Goal: Answer question/provide support

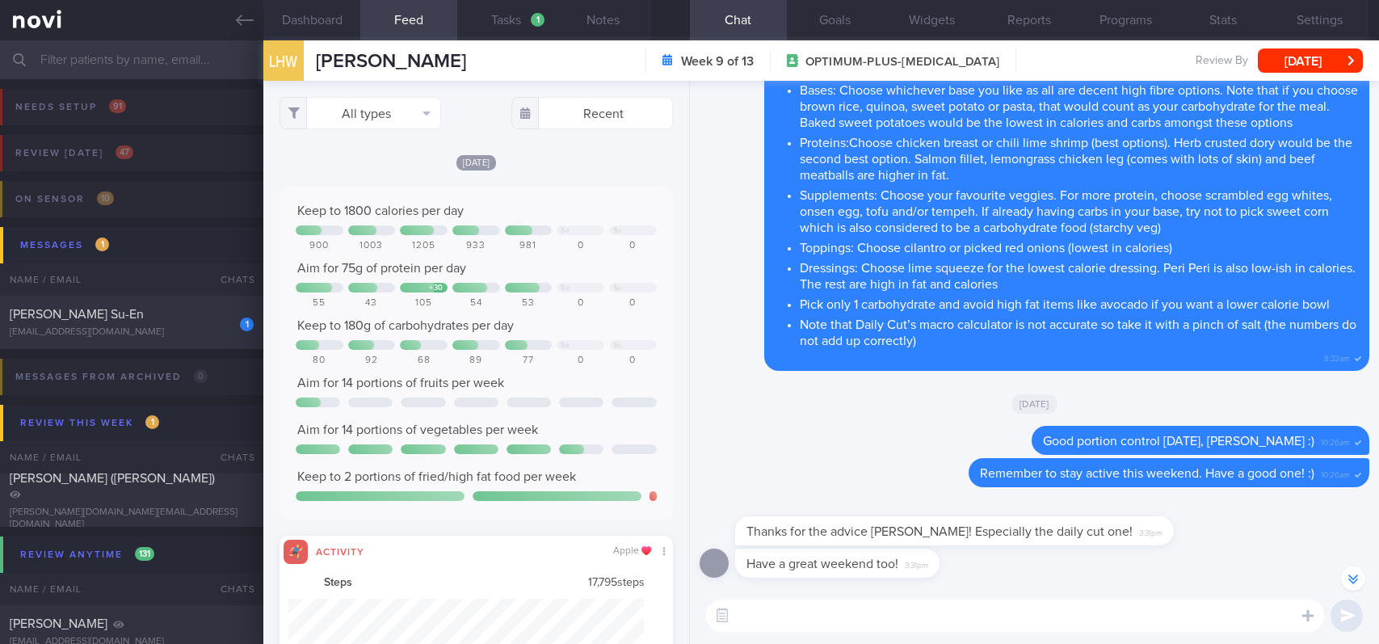
select select "7"
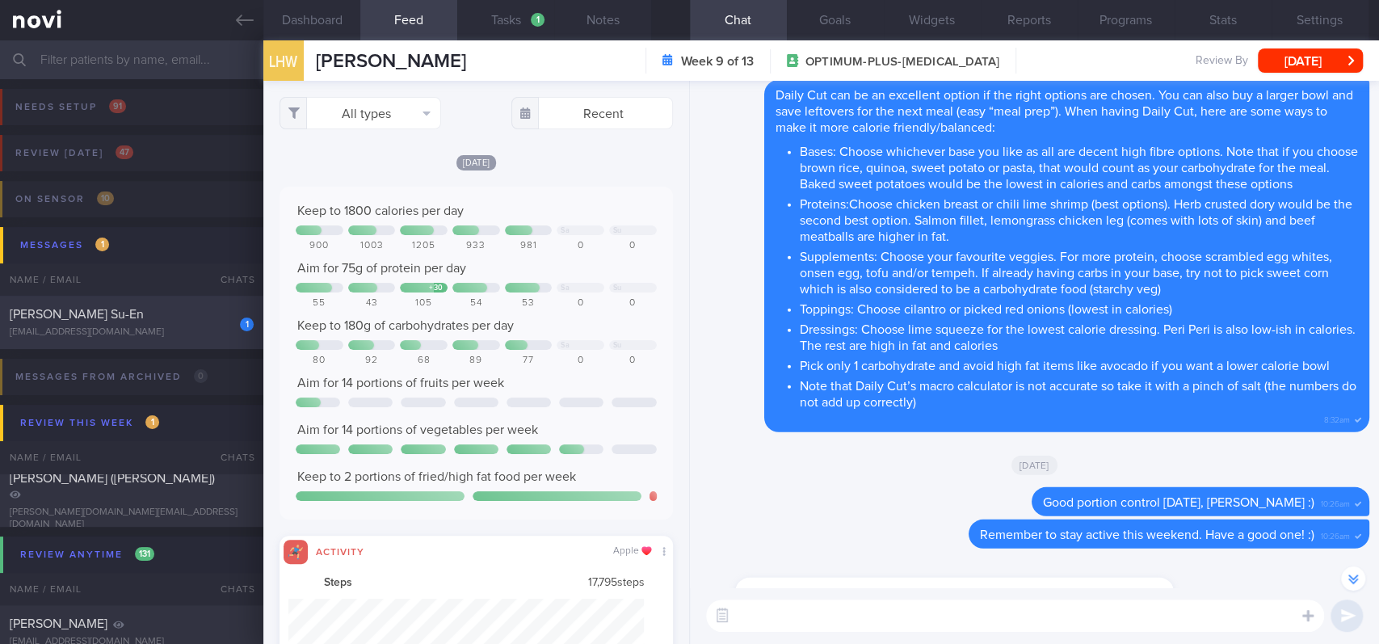
click at [196, 323] on div "1 [PERSON_NAME] Su-En [EMAIL_ADDRESS][DOMAIN_NAME]" at bounding box center [131, 322] width 263 height 32
type input "Tracked. Weight 63.5kg (BMI 24.5), aiming for 55kg"
select select "8"
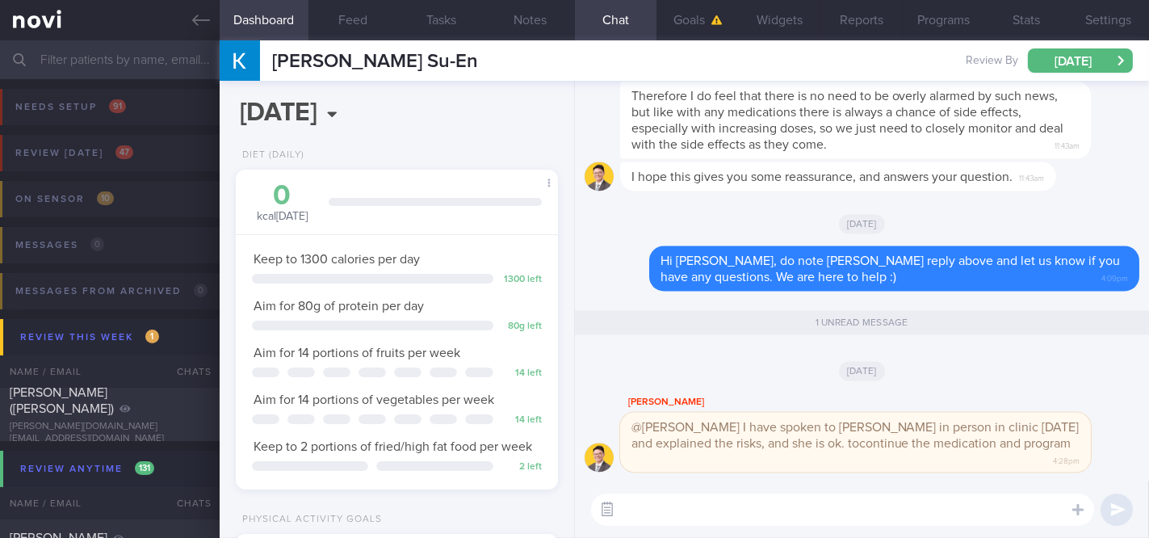
click at [611, 509] on button "button" at bounding box center [607, 509] width 29 height 29
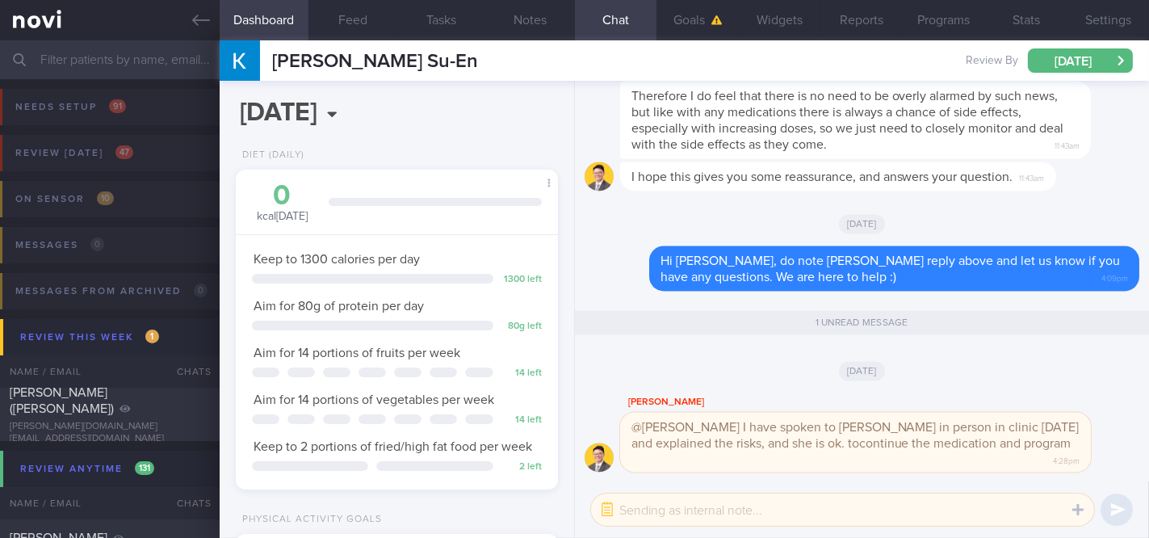
click at [690, 514] on textarea at bounding box center [842, 509] width 503 height 32
type textarea "Thanks for the update, [PERSON_NAME]"
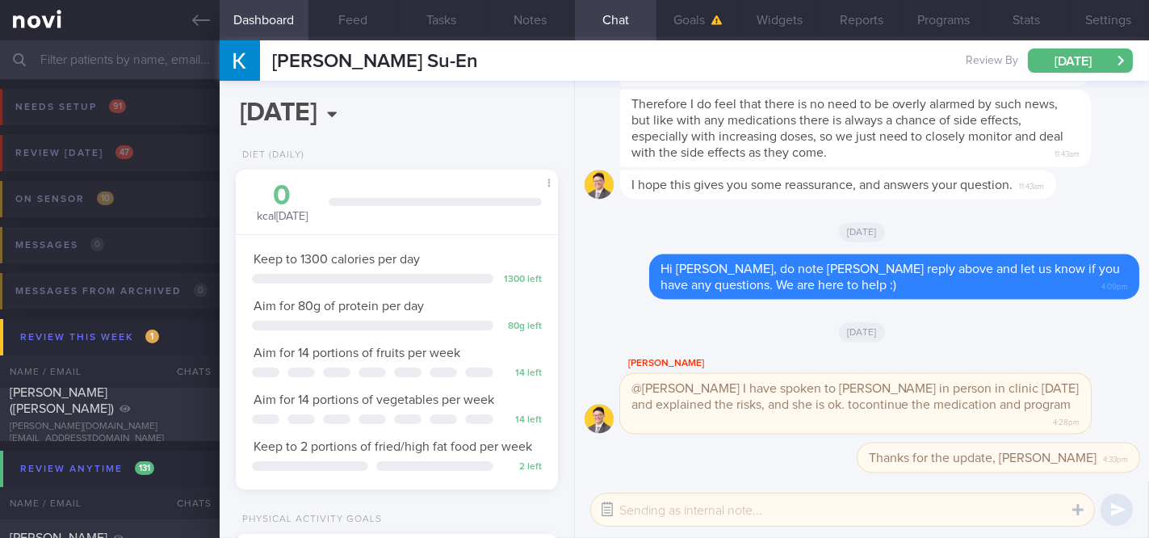
click at [600, 502] on icon "button" at bounding box center [607, 509] width 15 height 15
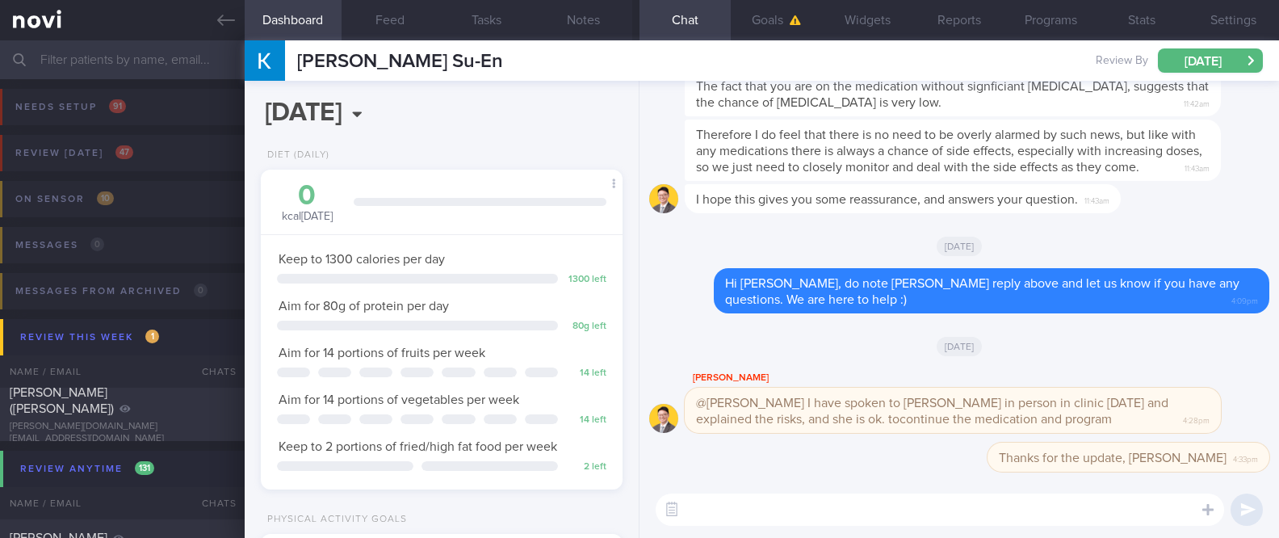
scroll to position [181, 317]
